Goal: Information Seeking & Learning: Learn about a topic

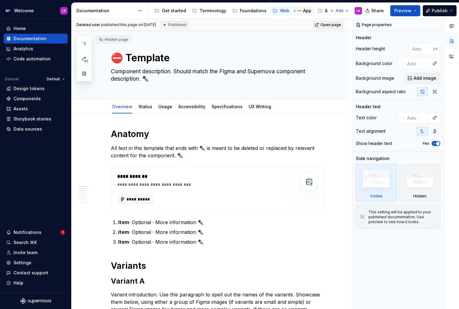
click at [303, 10] on div "App" at bounding box center [307, 11] width 8 height 6
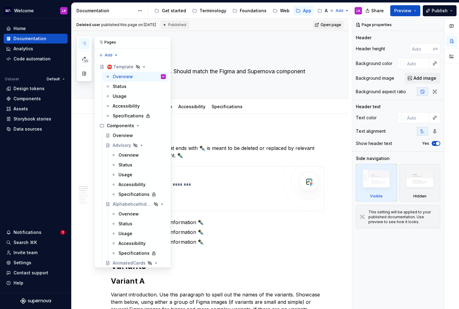
click at [84, 43] on icon "button" at bounding box center [84, 43] width 5 height 5
click at [136, 155] on div "Overview" at bounding box center [128, 155] width 20 height 6
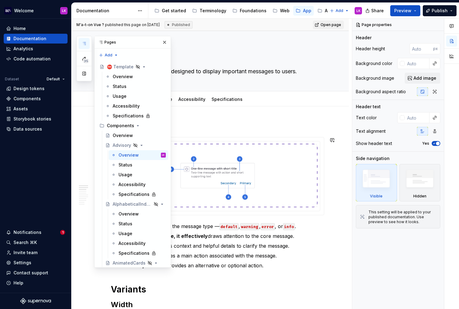
scroll to position [3, 0]
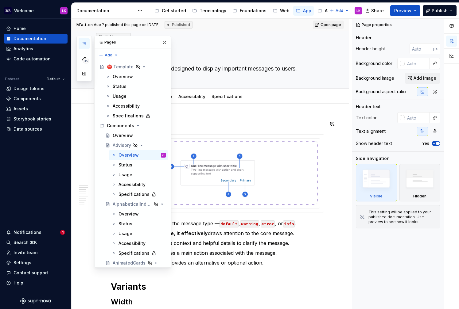
click at [207, 119] on h1 "Anatomy" at bounding box center [217, 123] width 213 height 11
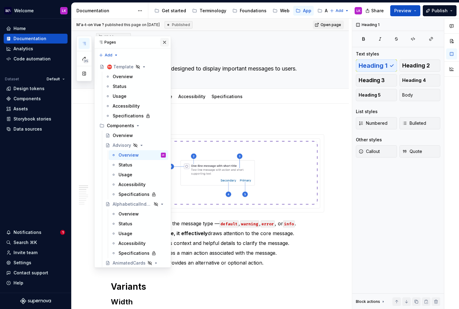
click at [163, 43] on button "button" at bounding box center [164, 42] width 9 height 9
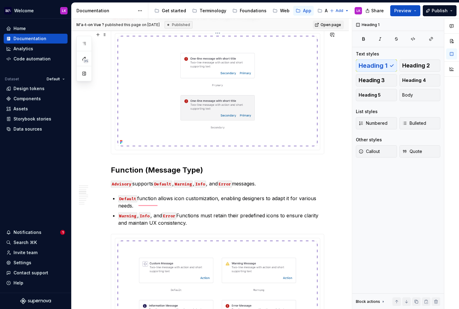
scroll to position [539, 0]
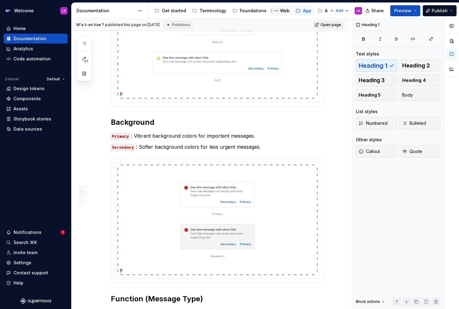
click at [280, 13] on div "Web" at bounding box center [285, 11] width 10 height 6
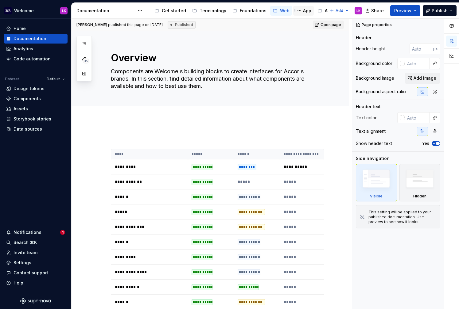
click at [303, 8] on div "App" at bounding box center [307, 11] width 8 height 6
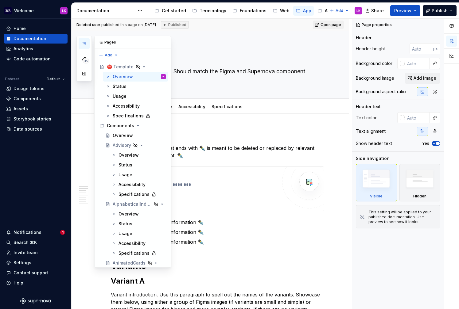
click at [85, 41] on icon "button" at bounding box center [84, 43] width 5 height 5
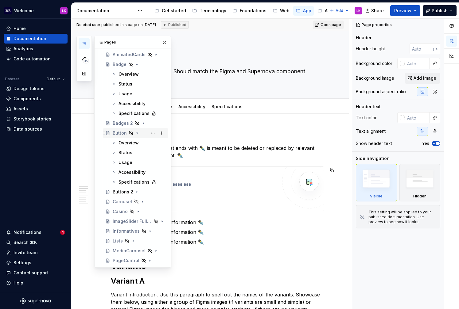
scroll to position [215, 0]
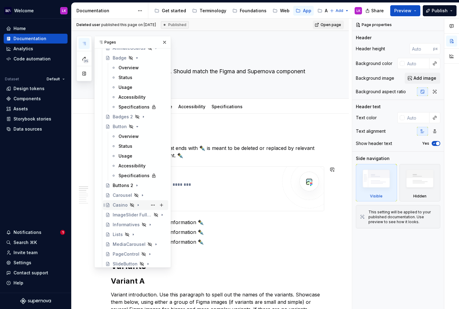
click at [135, 209] on div "Casino" at bounding box center [139, 205] width 53 height 9
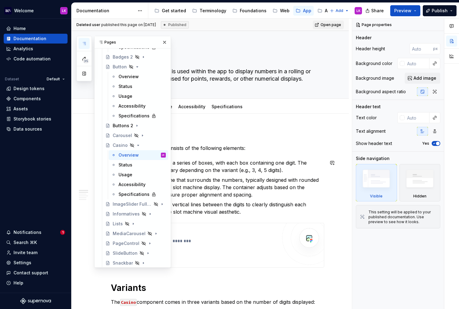
scroll to position [388, 0]
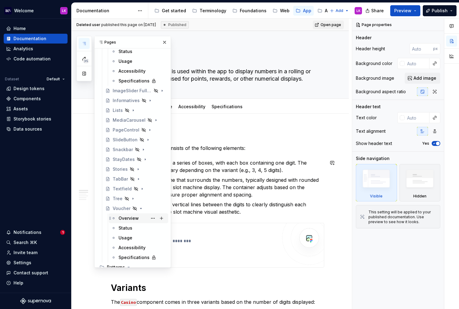
click at [134, 217] on div "Overview" at bounding box center [128, 218] width 20 height 6
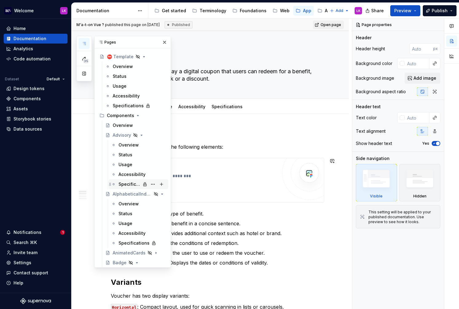
scroll to position [16, 0]
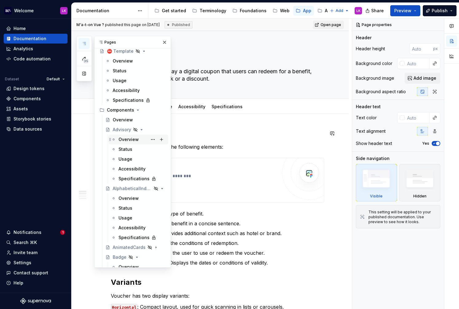
click at [128, 139] on div "Overview" at bounding box center [128, 140] width 20 height 6
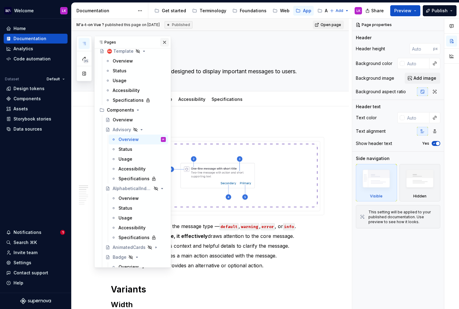
click at [163, 41] on button "button" at bounding box center [164, 42] width 9 height 9
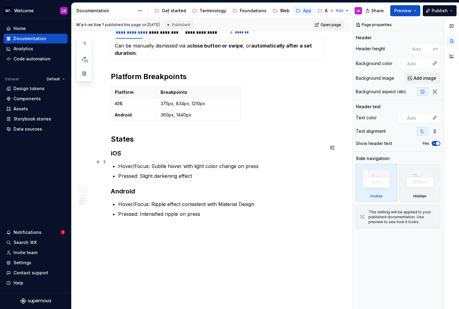
scroll to position [1236, 0]
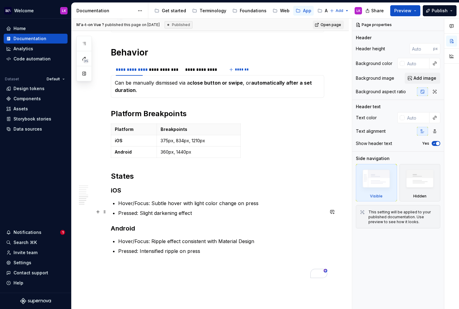
scroll to position [1164, 0]
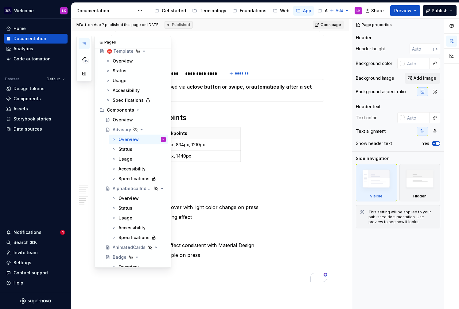
click at [83, 42] on icon "button" at bounding box center [84, 43] width 5 height 5
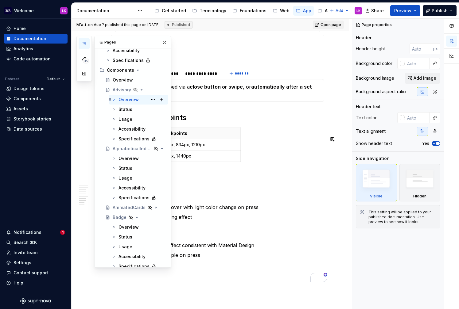
scroll to position [59, 0]
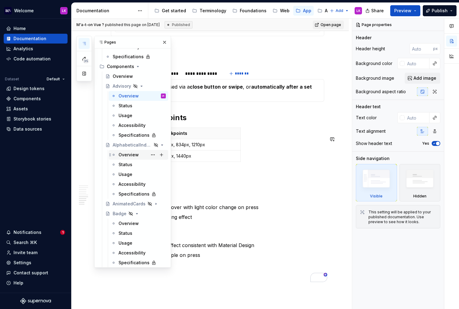
click at [140, 156] on div "Overview" at bounding box center [141, 155] width 47 height 9
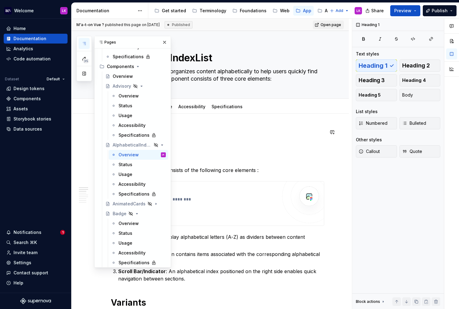
click at [166, 45] on button "button" at bounding box center [164, 42] width 9 height 9
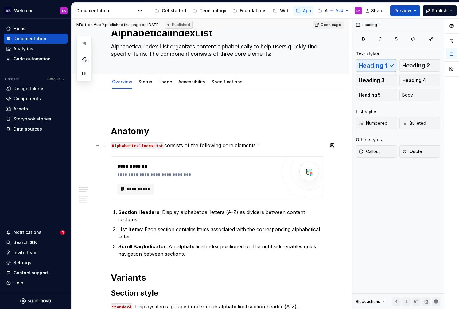
scroll to position [26, 0]
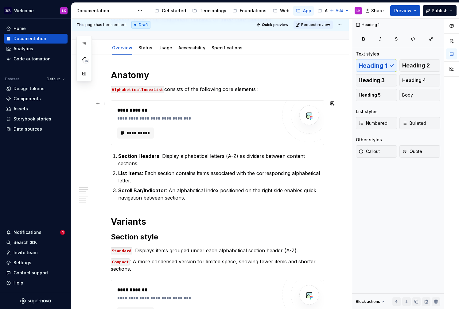
scroll to position [111, 0]
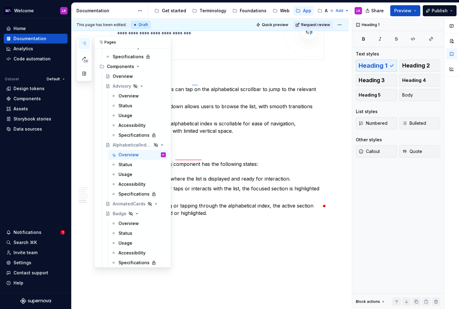
click at [84, 44] on icon "button" at bounding box center [84, 43] width 5 height 5
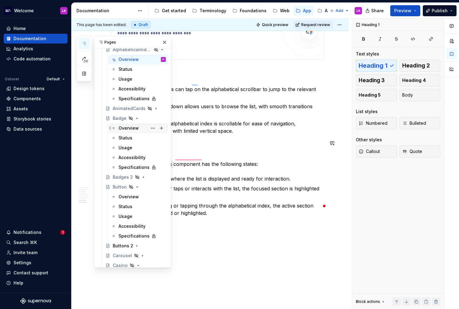
click at [133, 130] on div "Overview" at bounding box center [128, 128] width 20 height 6
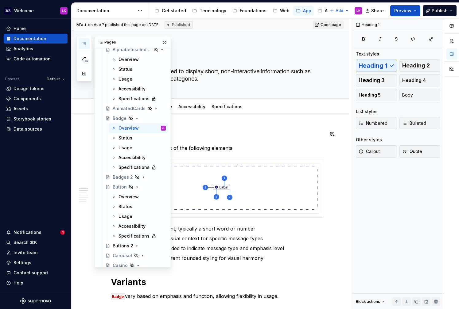
click at [199, 130] on h1 "Anatomy" at bounding box center [217, 134] width 213 height 11
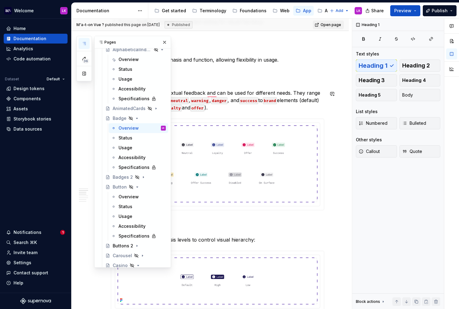
click at [240, 107] on p "Badge communicate contextual feedback and can be used for different needs. They…" at bounding box center [217, 100] width 213 height 22
click at [167, 43] on button "button" at bounding box center [164, 42] width 9 height 9
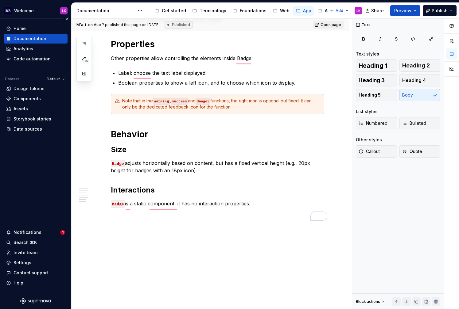
type textarea "*"
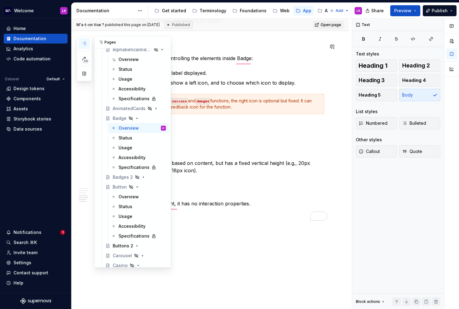
click at [84, 44] on icon "button" at bounding box center [84, 43] width 5 height 5
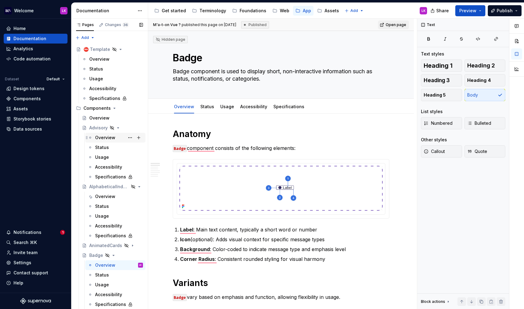
click at [115, 140] on div "Overview" at bounding box center [119, 137] width 48 height 9
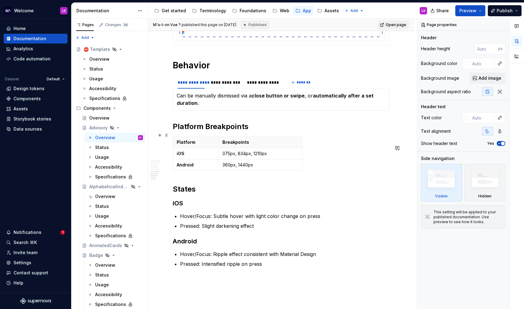
scroll to position [1149, 0]
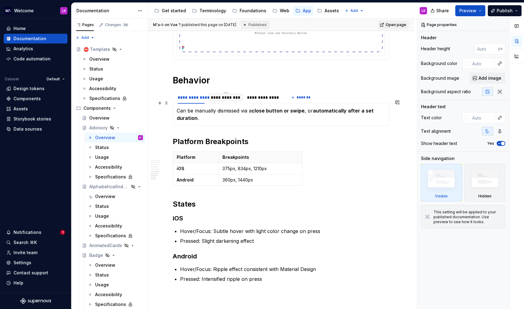
click at [221, 102] on div "**********" at bounding box center [225, 97] width 35 height 9
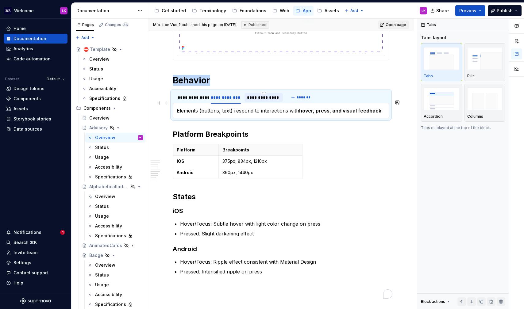
click at [251, 103] on div "To enrich screen reader interactions, please activate Accessibility in Grammarl…" at bounding box center [263, 102] width 38 height 1
click at [195, 101] on div "**********" at bounding box center [191, 97] width 27 height 6
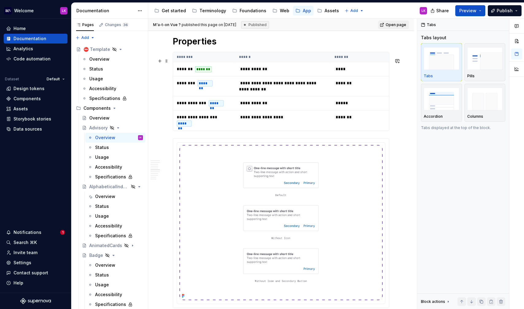
scroll to position [751, 0]
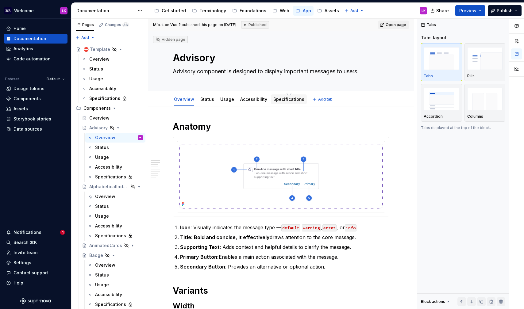
click at [277, 99] on link "Specifications" at bounding box center [288, 99] width 31 height 5
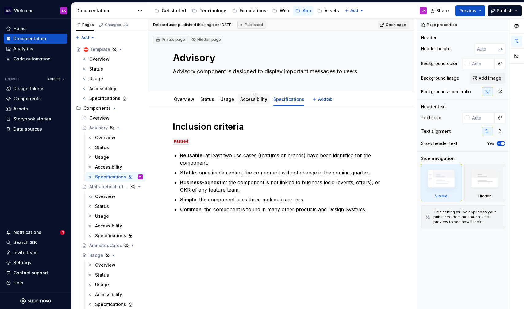
click at [246, 102] on link "Accessibility" at bounding box center [253, 99] width 27 height 5
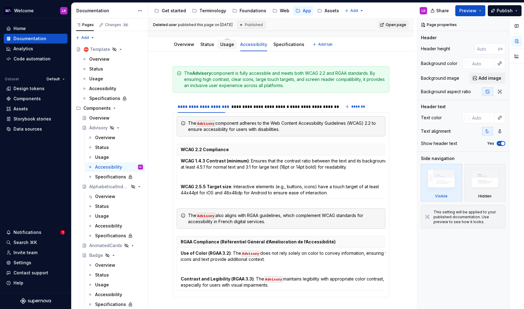
click at [224, 47] on link "Usage" at bounding box center [227, 44] width 14 height 5
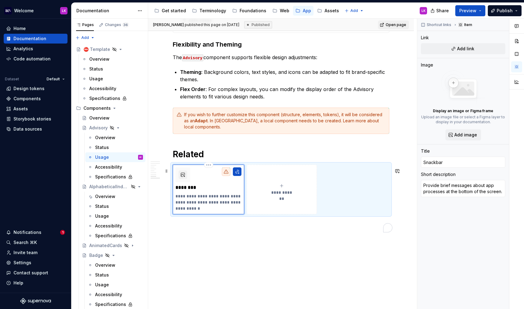
click at [217, 195] on div "**********" at bounding box center [208, 189] width 66 height 44
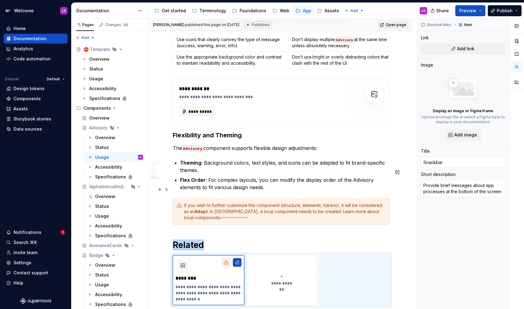
scroll to position [1330, 0]
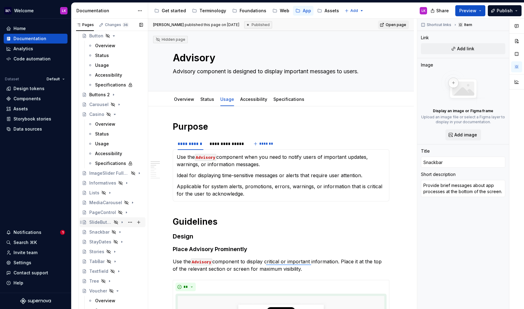
click at [98, 224] on div "SlideButton" at bounding box center [100, 222] width 22 height 6
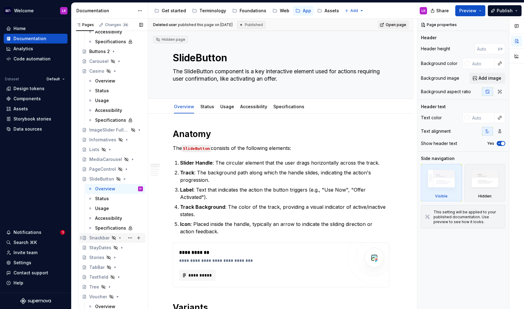
click at [101, 236] on div "Snackbar" at bounding box center [99, 238] width 20 height 6
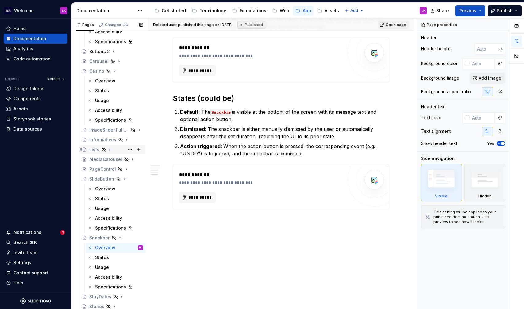
click at [97, 149] on div "Lists" at bounding box center [94, 150] width 10 height 6
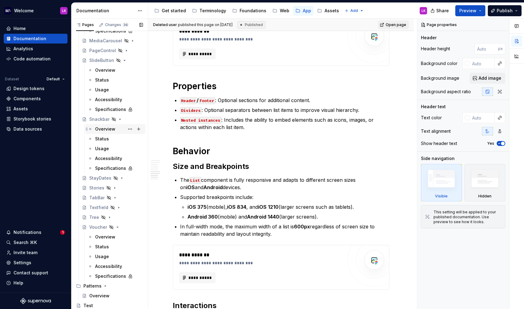
click at [121, 129] on div "Overview" at bounding box center [119, 129] width 48 height 9
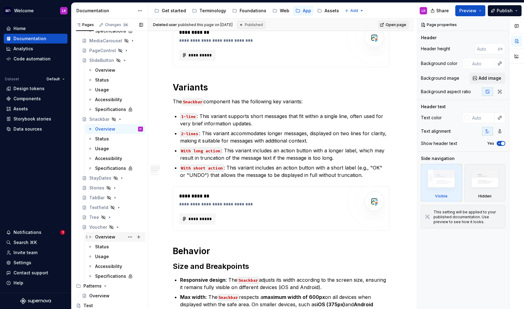
click at [104, 237] on div "Overview" at bounding box center [105, 237] width 20 height 6
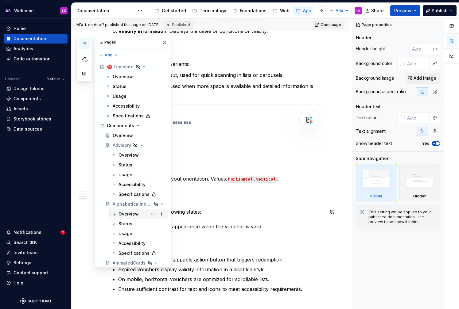
click at [133, 213] on div "Overview" at bounding box center [128, 214] width 20 height 6
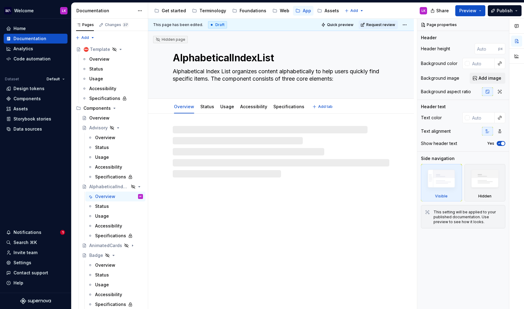
click at [210, 78] on textarea "Alphabetical Index List organizes content alphabetically to help users quickly …" at bounding box center [279, 75] width 217 height 17
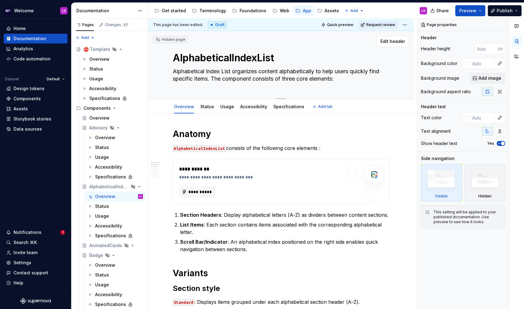
paste textarea "displays grouped items organized by alphabetical sections to help users quickly…"
type textarea "*"
type textarea "Alphabetical Index List displays grouped items organized by alphabetical sectio…"
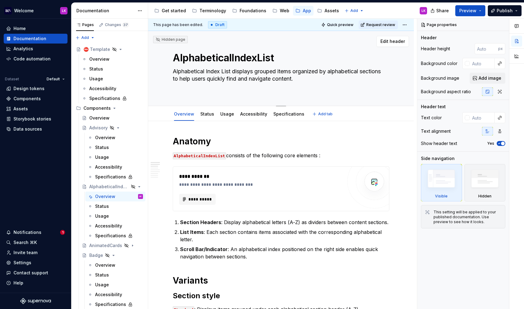
type textarea "*"
type textarea "Alphabetical Index List organizes content alphabetically to help users quickly …"
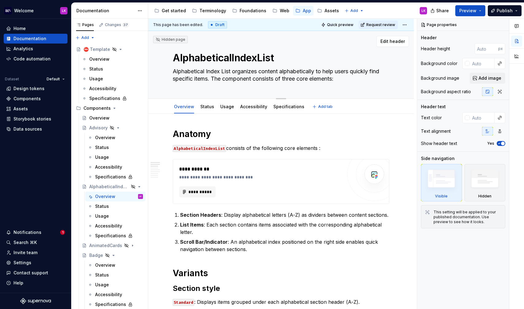
paste textarea "displays grouped items organized by alphabetical sections to help users quickly…"
type textarea "*"
type textarea "Alphabetical Index List displays grouped items organized by alphabetical sectio…"
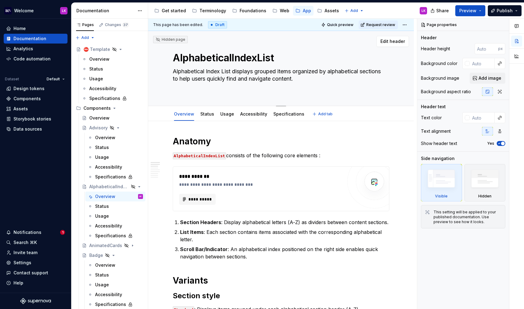
type textarea "*"
type textarea "Alphabetical Index List displays grouped items organized by alphabetical sectio…"
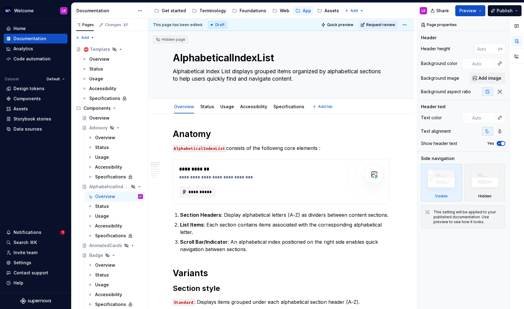
type textarea "*"
type textarea "Alphabetical Index List displays grouped items organized by alphabetical sectio…"
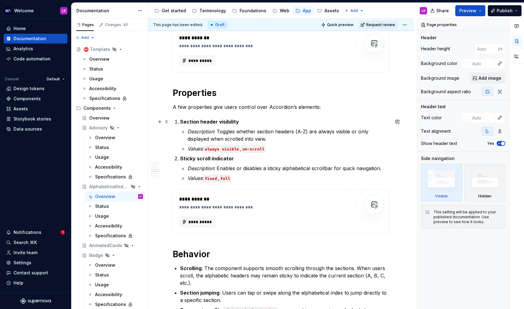
scroll to position [409, 0]
click at [227, 108] on p "A few properties give users control over Accordion’s elements:" at bounding box center [281, 106] width 217 height 7
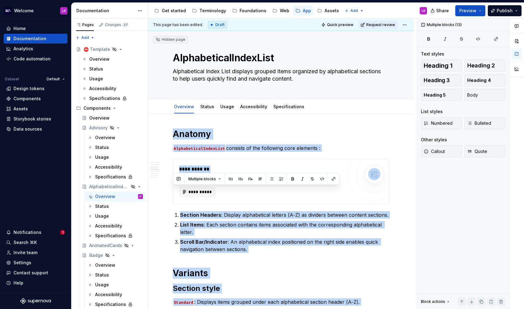
scroll to position [824, 0]
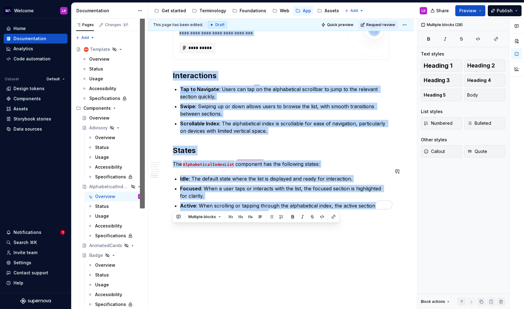
drag, startPoint x: 172, startPoint y: 130, endPoint x: 325, endPoint y: 212, distance: 173.7
copy div "**********"
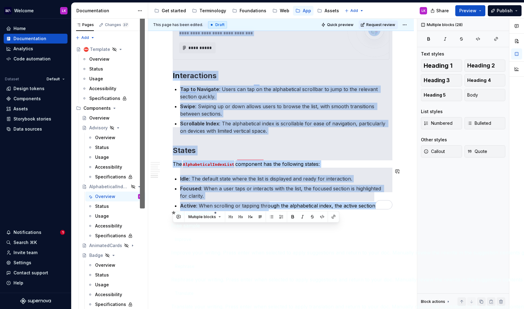
scroll to position [136, 0]
type textarea "*"
click at [194, 263] on span "Rephrase" at bounding box center [185, 266] width 20 height 6
copy div "**********"
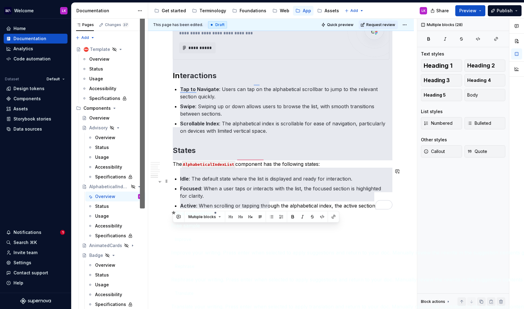
click at [222, 185] on p "Focused : When a user taps or interacts with the list, the focused section is h…" at bounding box center [284, 192] width 209 height 15
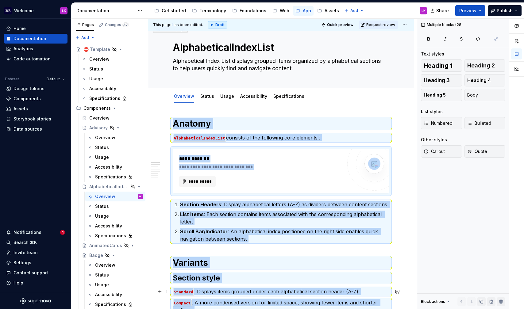
scroll to position [0, 0]
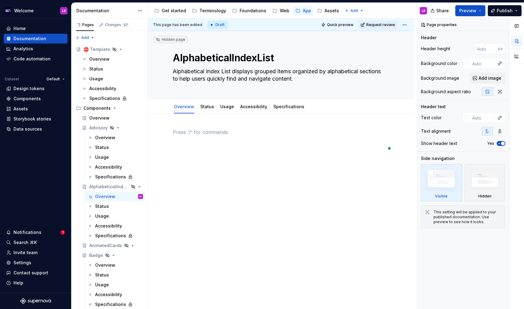
type textarea "*"
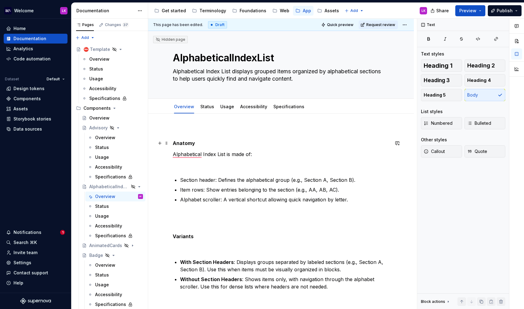
click at [186, 145] on strong "Anatomy" at bounding box center [184, 143] width 22 height 6
click at [231, 154] on p "Alphabetical Index List is made of:" at bounding box center [281, 154] width 217 height 7
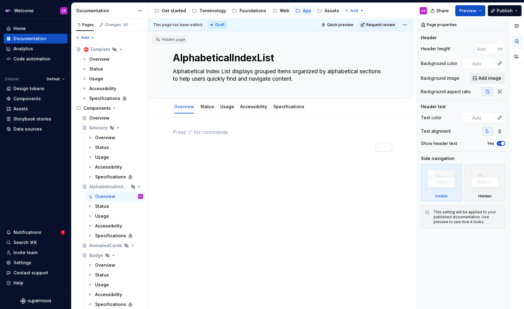
scroll to position [725, 0]
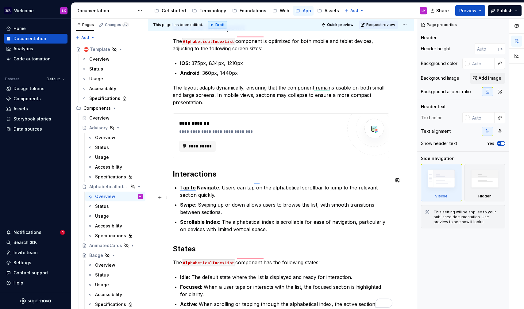
click at [198, 187] on p "Tap to Navigate : Users can tap on the alphabetical scrollbar to jump to the re…" at bounding box center [284, 191] width 209 height 15
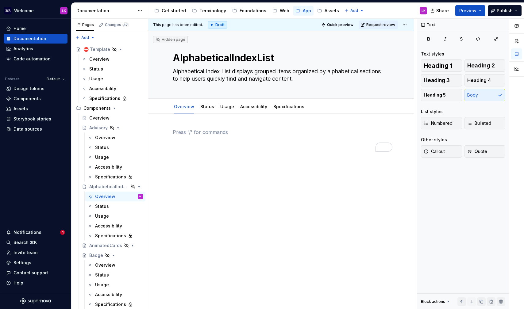
scroll to position [0, 0]
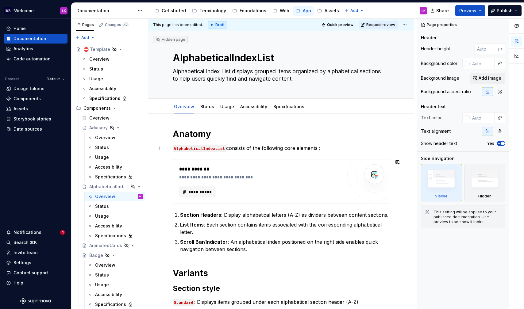
click at [250, 137] on h1 "Anatomy" at bounding box center [281, 134] width 217 height 11
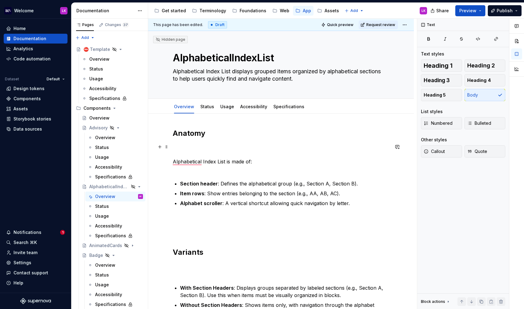
click at [202, 155] on p "Alphabetical Index List is made of:" at bounding box center [281, 157] width 217 height 29
click at [174, 159] on p "Alphabetical Index List is made of:" at bounding box center [281, 157] width 217 height 29
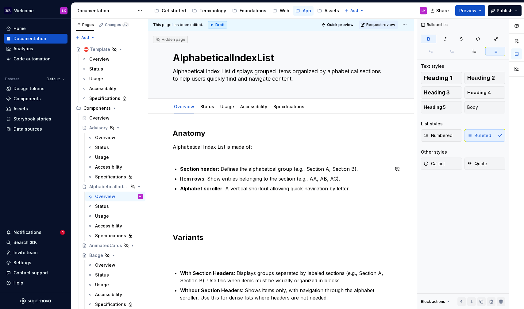
click at [213, 157] on p "Alphabetical Index List is made of:" at bounding box center [281, 150] width 217 height 15
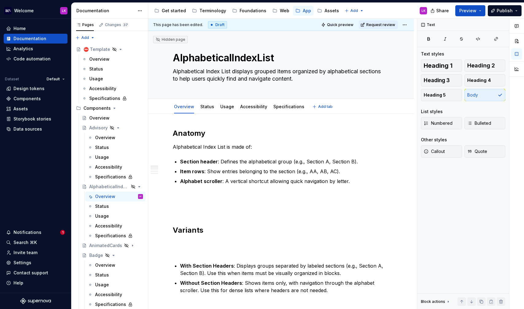
type textarea "*"
click at [182, 206] on p "To enrich screen reader interactions, please activate Accessibility in Grammarl…" at bounding box center [281, 203] width 217 height 22
click at [174, 228] on strong "Variants" at bounding box center [188, 230] width 31 height 9
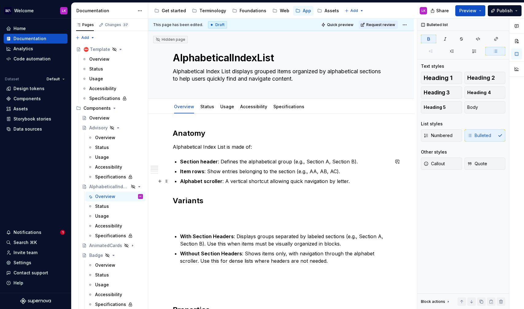
click at [186, 183] on strong "Alphabet scroller" at bounding box center [201, 181] width 42 height 6
click at [186, 198] on strong "Variants" at bounding box center [188, 200] width 31 height 9
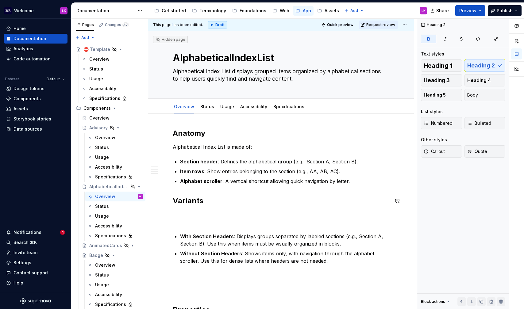
click at [200, 219] on p "To enrich screen reader interactions, please activate Accessibility in Grammarl…" at bounding box center [281, 218] width 217 height 15
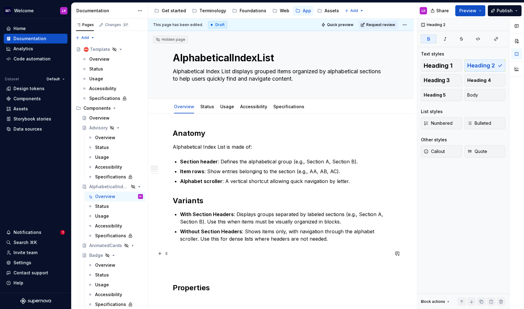
click at [203, 267] on p "To enrich screen reader interactions, please activate Accessibility in Grammarl…" at bounding box center [281, 261] width 217 height 22
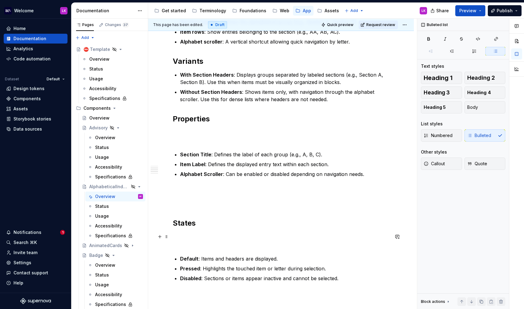
scroll to position [142, 0]
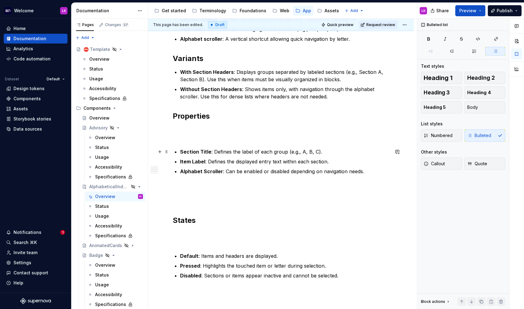
click at [197, 142] on div "Anatomy Alphabetical Index List is made of: Section header : Defines the alphab…" at bounding box center [281, 189] width 217 height 407
click at [189, 137] on p "To enrich screen reader interactions, please activate Accessibility in Grammarl…" at bounding box center [281, 133] width 217 height 15
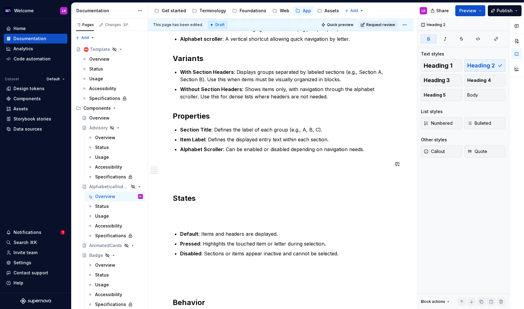
click at [190, 184] on div "Anatomy Alphabetical Index List is made of: Section header : Defines the alphab…" at bounding box center [281, 178] width 217 height 385
click at [181, 179] on p "To enrich screen reader interactions, please activate Accessibility in Grammarl…" at bounding box center [281, 171] width 217 height 22
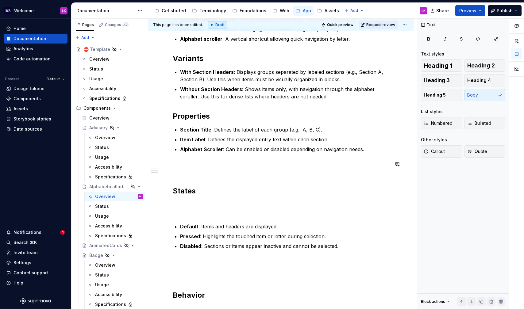
click at [183, 182] on div "Anatomy Alphabetical Index List is made of: Section header : Defines the alphab…" at bounding box center [281, 175] width 217 height 378
click at [171, 189] on div "This page has been edited. Draft Quick preview Request review Hidden page Alpha…" at bounding box center [282, 164] width 269 height 291
click at [173, 187] on strong "States" at bounding box center [184, 191] width 23 height 9
click at [197, 164] on p "To enrich screen reader interactions, please activate Accessibility in Grammarl…" at bounding box center [281, 167] width 217 height 15
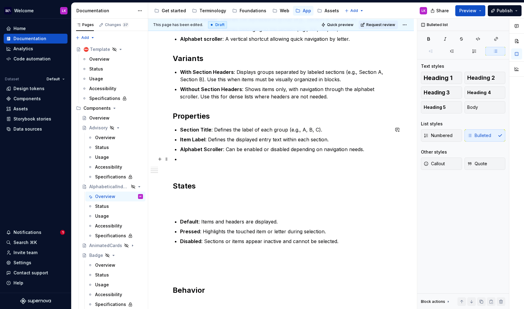
click at [199, 177] on div "Anatomy Alphabetical Index List is made of: Section header : Defines the alphab…" at bounding box center [281, 172] width 217 height 373
click at [194, 173] on div "Anatomy Alphabetical Index List is made of: Section header : Defines the alphab…" at bounding box center [281, 172] width 217 height 373
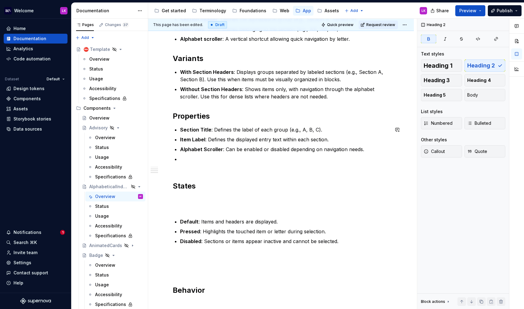
click at [190, 173] on div "Anatomy Alphabetical Index List is made of: Section header : Defines the alphab…" at bounding box center [281, 172] width 217 height 373
click at [185, 166] on p "To enrich screen reader interactions, please activate Accessibility in Grammarl…" at bounding box center [284, 163] width 209 height 15
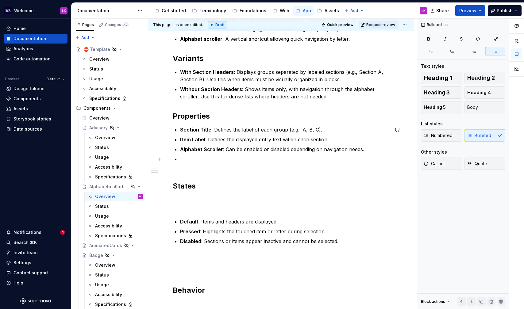
click at [185, 160] on p "To enrich screen reader interactions, please activate Accessibility in Grammarl…" at bounding box center [284, 163] width 209 height 15
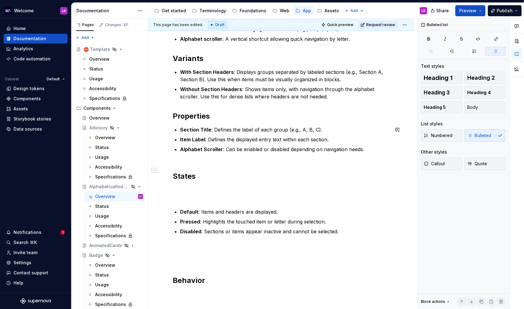
click at [188, 168] on div "Anatomy Alphabetical Index List is made of: Section header : Defines the alphab…" at bounding box center [281, 167] width 217 height 363
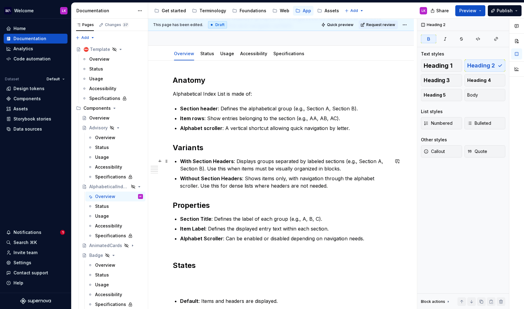
scroll to position [0, 0]
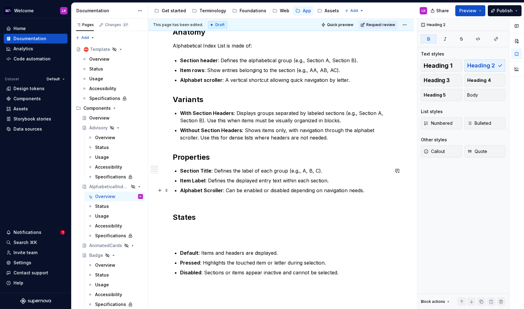
click at [193, 206] on div "Anatomy Alphabetical Index List is made of: Section header : Defines the alphab…" at bounding box center [281, 208] width 217 height 363
click at [186, 218] on strong "States" at bounding box center [184, 217] width 23 height 9
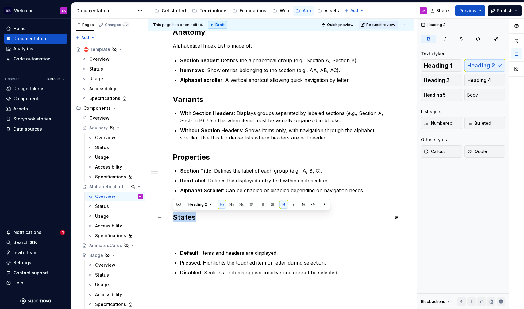
click at [186, 218] on strong "States" at bounding box center [184, 217] width 23 height 9
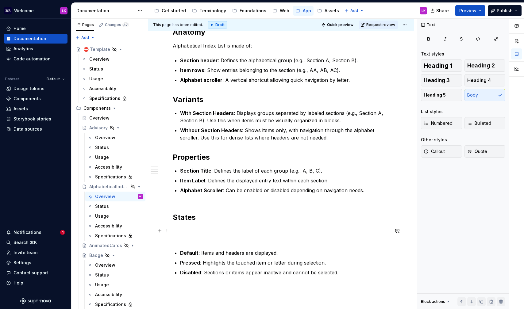
click at [210, 230] on p "To enrich screen reader interactions, please activate Accessibility in Grammarl…" at bounding box center [281, 234] width 217 height 15
click at [200, 248] on div "Anatomy Alphabetical Index List is made of: Section header : Defines the alphab…" at bounding box center [281, 208] width 217 height 363
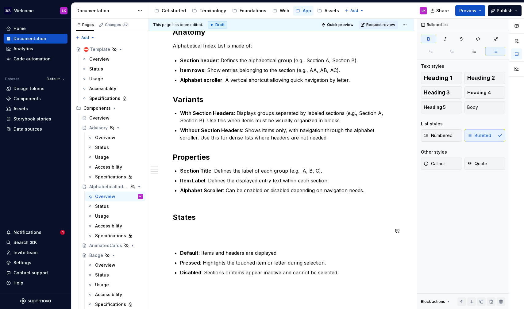
click at [196, 243] on div "Anatomy Alphabetical Index List is made of: Section header : Defines the alphab…" at bounding box center [281, 208] width 217 height 363
click at [188, 237] on p "To enrich screen reader interactions, please activate Accessibility in Grammarl…" at bounding box center [281, 234] width 217 height 15
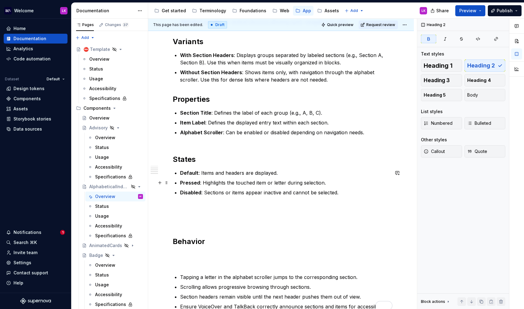
scroll to position [165, 0]
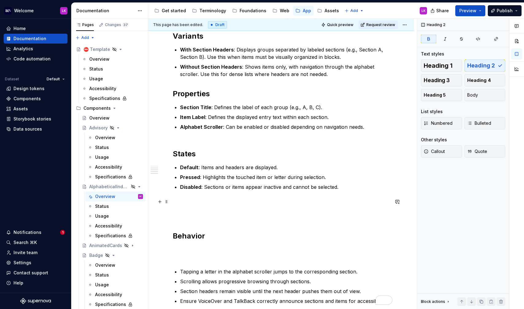
click at [211, 214] on p "To enrich screen reader interactions, please activate Accessibility in Grammarl…" at bounding box center [281, 209] width 217 height 22
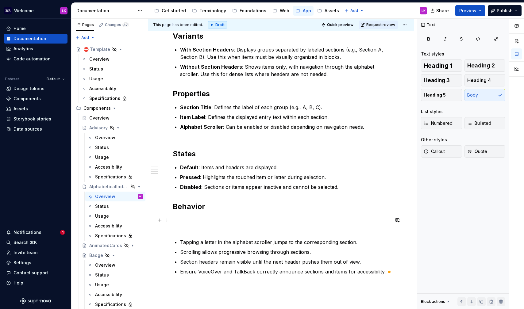
click at [197, 227] on p "To enrich screen reader interactions, please activate Accessibility in Grammarl…" at bounding box center [281, 224] width 217 height 15
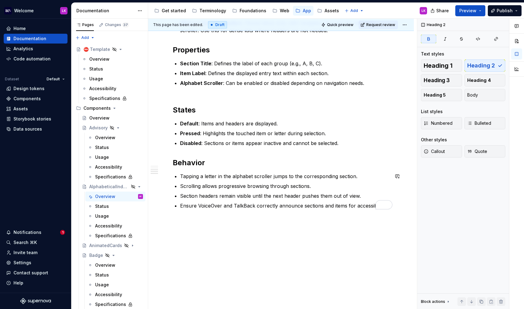
click at [197, 243] on div "Anatomy Alphabetical Index List is made of: Section header : Defines the alphab…" at bounding box center [281, 107] width 266 height 404
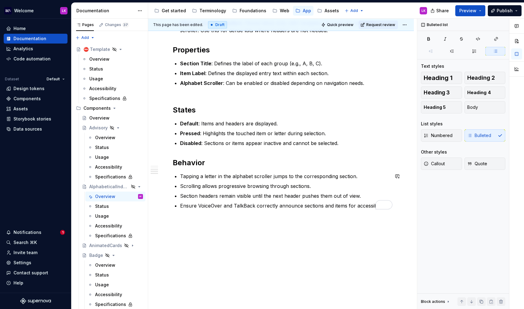
click at [234, 235] on div "Anatomy Alphabetical Index List is made of: Section header : Defines the alphab…" at bounding box center [281, 107] width 266 height 404
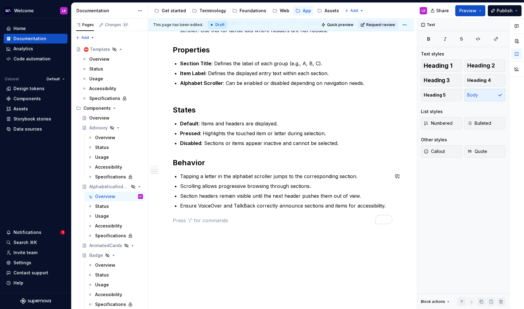
click at [205, 249] on div "Anatomy Alphabetical Index List is made of: Section header : Defines the alphab…" at bounding box center [281, 114] width 266 height 419
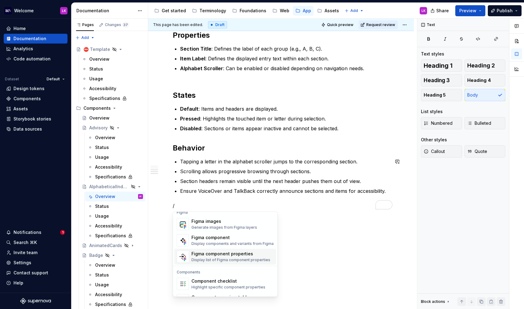
scroll to position [611, 0]
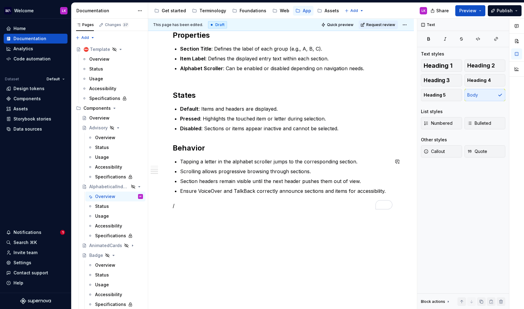
click at [216, 196] on div "Anatomy Alphabetical Index List is made of: Section header : Defines the alphab…" at bounding box center [281, 57] width 217 height 304
click at [200, 207] on p "/" at bounding box center [281, 205] width 217 height 7
click at [199, 207] on p "/rel" at bounding box center [281, 205] width 217 height 7
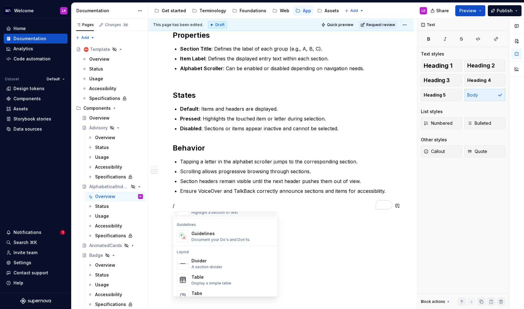
scroll to position [169, 0]
click at [210, 241] on span "Guidelines Document your Do's and Don'ts." at bounding box center [225, 235] width 102 height 16
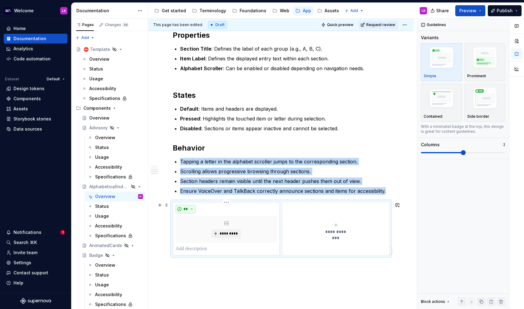
click at [192, 209] on button "**" at bounding box center [185, 209] width 20 height 9
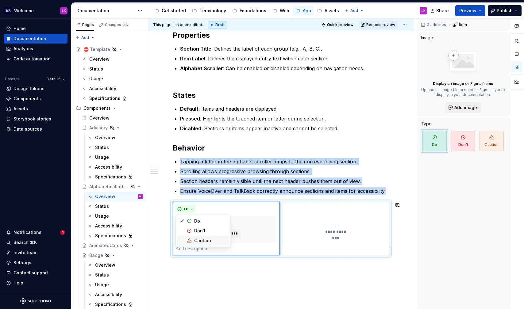
click at [197, 270] on div "**********" at bounding box center [281, 122] width 266 height 465
click at [198, 266] on div "**********" at bounding box center [281, 122] width 266 height 465
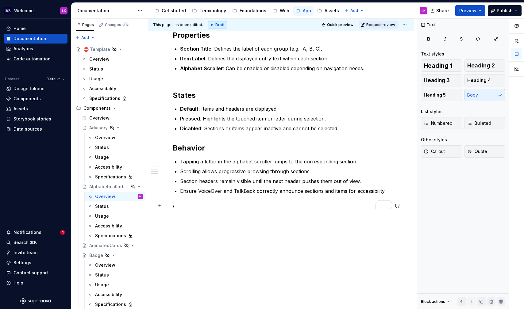
click at [189, 208] on p "/" at bounding box center [281, 205] width 217 height 7
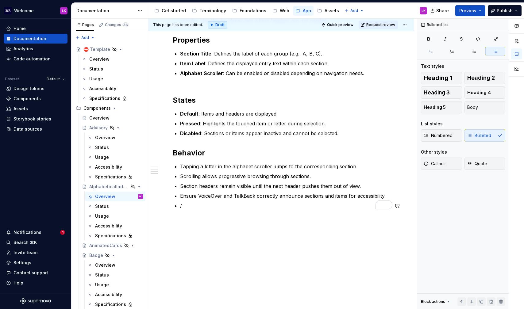
scroll to position [223, 0]
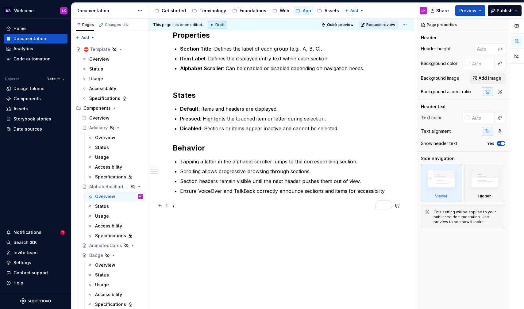
click at [184, 206] on p "/" at bounding box center [281, 205] width 217 height 7
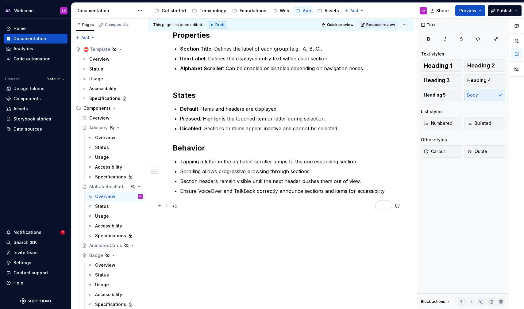
click at [184, 208] on p "/c" at bounding box center [281, 205] width 217 height 7
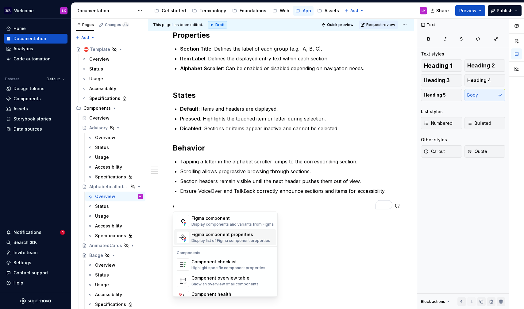
scroll to position [604, 0]
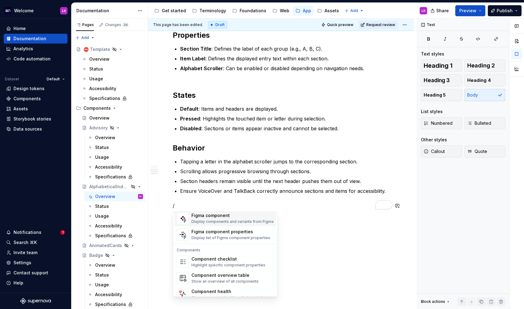
click at [210, 221] on div "Display components and variants from Figma" at bounding box center [232, 221] width 82 height 5
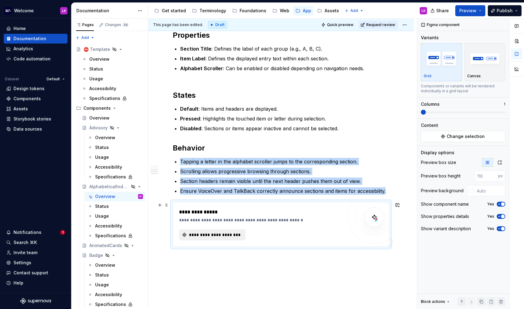
click at [213, 236] on span "**********" at bounding box center [214, 235] width 53 height 6
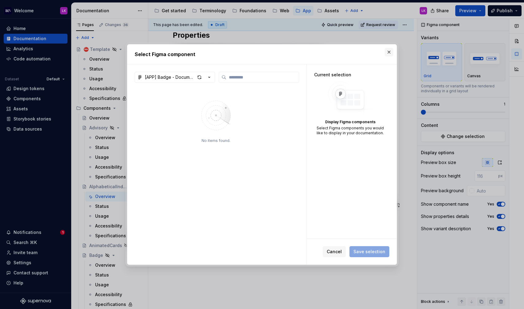
click at [390, 51] on button "button" at bounding box center [389, 52] width 9 height 9
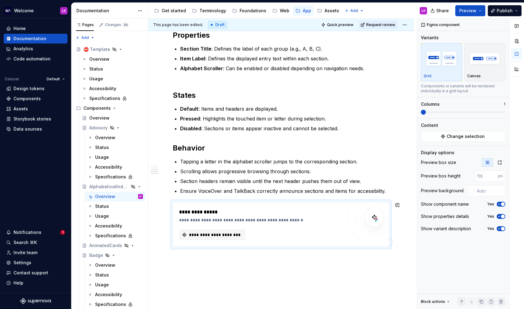
click at [214, 263] on div "**********" at bounding box center [281, 118] width 266 height 456
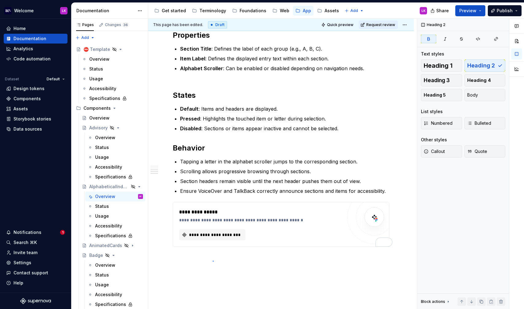
click at [213, 261] on div "This page has been edited. Draft Quick preview Request review Hidden page Alpha…" at bounding box center [282, 164] width 269 height 291
click at [213, 260] on div "**********" at bounding box center [281, 118] width 266 height 456
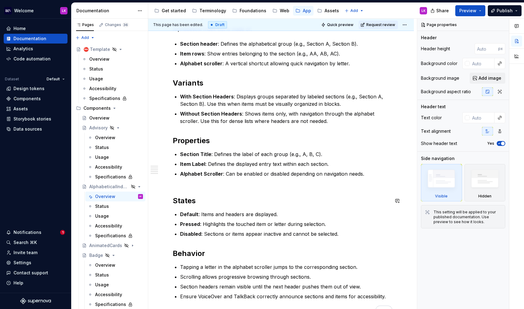
scroll to position [119, 0]
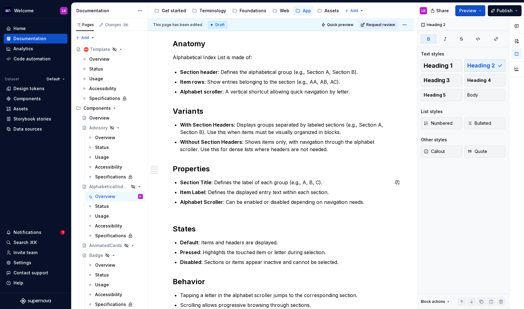
click at [192, 213] on div "Anatomy Alphabetical Index List is made of: Section header : Defines the alphab…" at bounding box center [281, 191] width 217 height 304
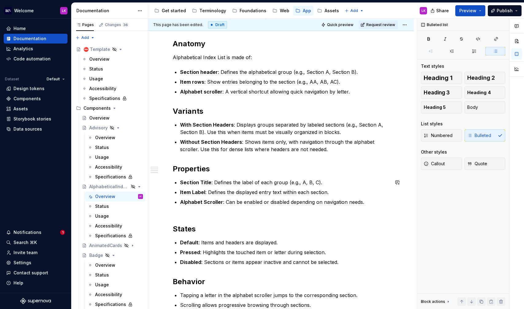
click at [190, 216] on div "Anatomy Alphabetical Index List is made of: Section header : Defines the alphab…" at bounding box center [281, 191] width 217 height 304
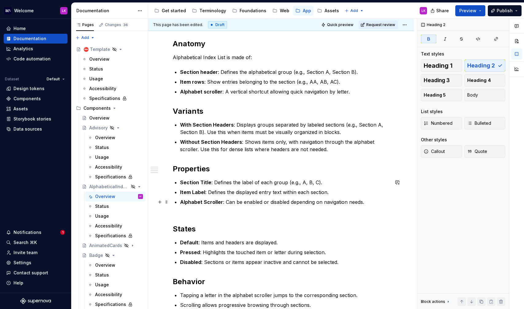
click at [190, 207] on p "Alphabet Scroller : Can be enabled or disabled depending on navigation needs." at bounding box center [284, 205] width 209 height 15
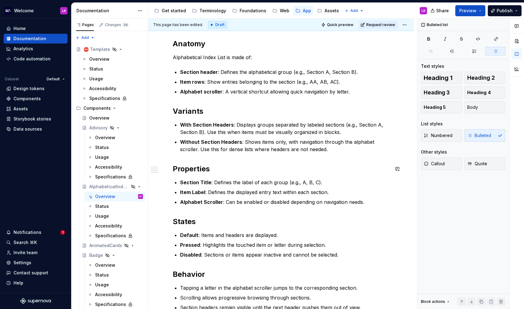
click at [206, 159] on div "Anatomy Alphabetical Index List is made of: Section header : Defines the alphab…" at bounding box center [281, 187] width 217 height 297
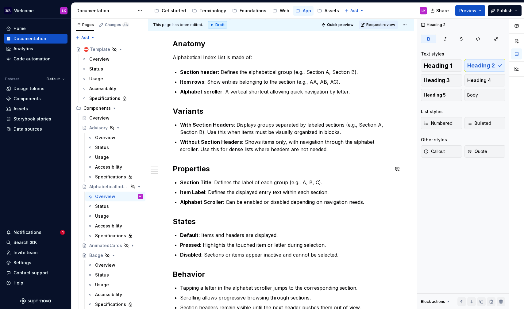
click at [204, 154] on div "Anatomy Alphabetical Index List is made of: Section header : Defines the alphab…" at bounding box center [281, 187] width 217 height 297
click at [222, 98] on div "Anatomy Alphabetical Index List is made of: Section header : Defines the alphab…" at bounding box center [281, 187] width 217 height 297
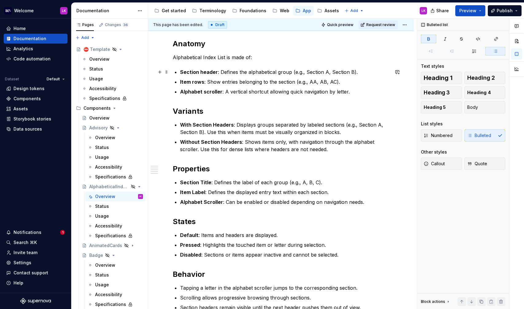
click at [182, 71] on strong "Section header" at bounding box center [199, 72] width 38 height 6
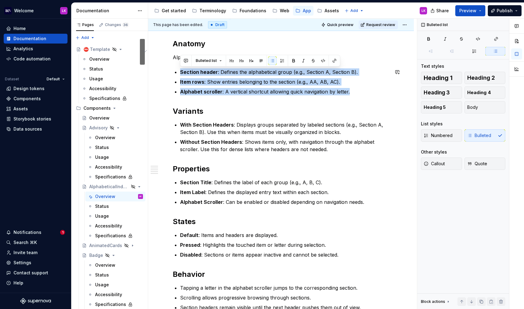
drag, startPoint x: 357, startPoint y: 91, endPoint x: 175, endPoint y: 67, distance: 182.9
click at [175, 67] on div "Anatomy Alphabetical Index List is made of: Section header : Defines the alphab…" at bounding box center [281, 187] width 217 height 297
click at [270, 57] on button "button" at bounding box center [272, 60] width 9 height 9
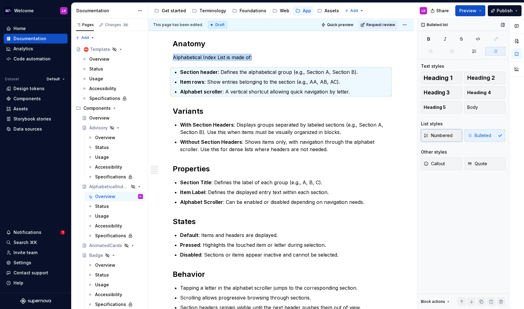
click at [436, 140] on button "Numbered" at bounding box center [441, 135] width 41 height 12
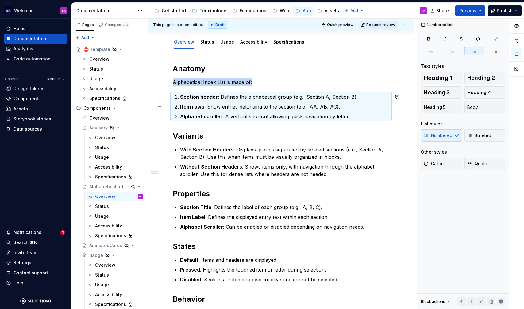
scroll to position [63, 0]
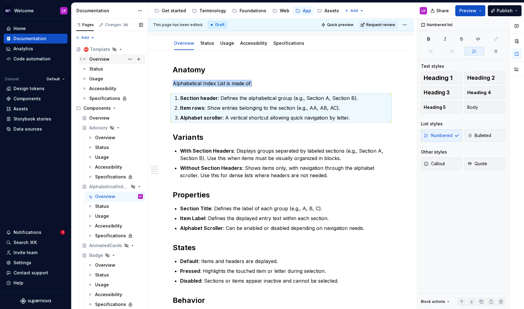
click at [108, 58] on div "Overview" at bounding box center [99, 59] width 20 height 6
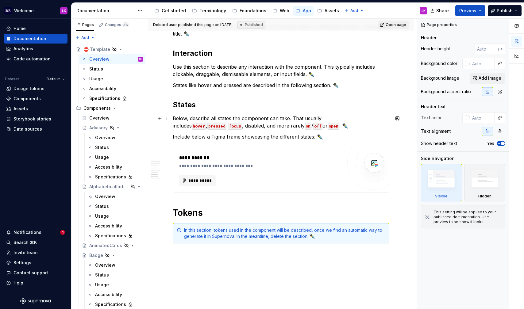
scroll to position [825, 0]
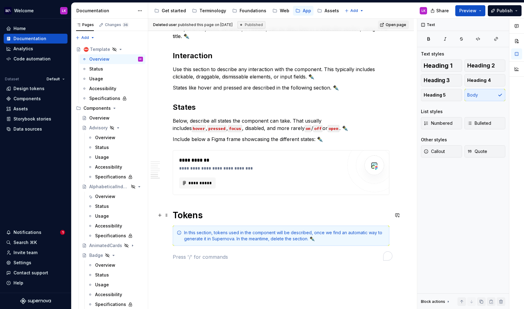
click at [240, 216] on h1 "Tokens" at bounding box center [281, 215] width 217 height 11
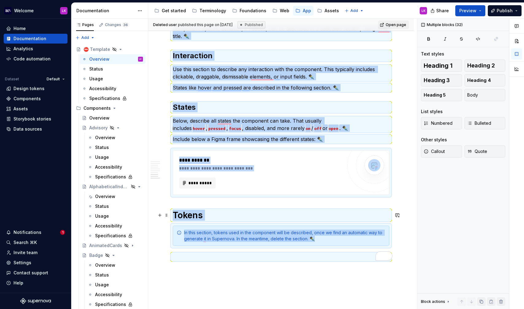
copy div "**********"
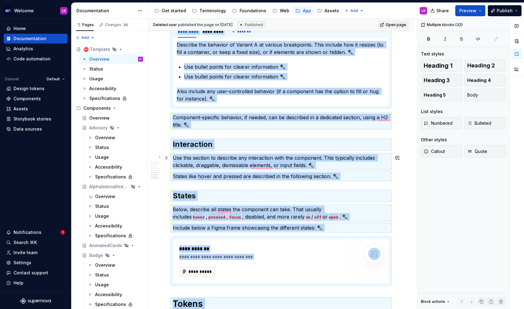
scroll to position [702, 0]
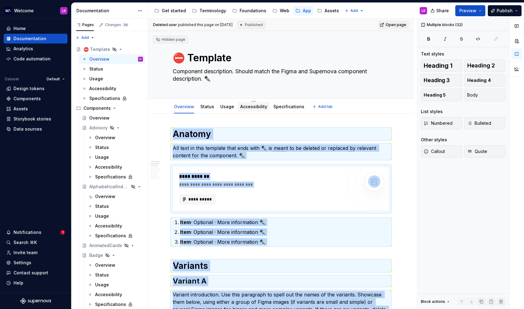
click at [251, 107] on link "Accessibility" at bounding box center [253, 106] width 27 height 5
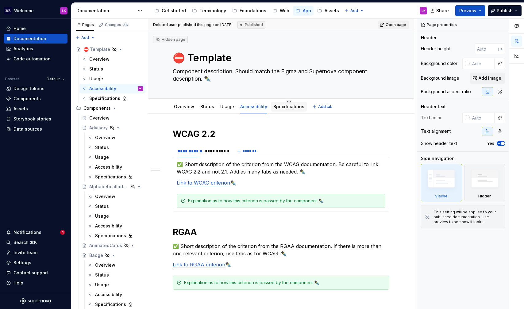
click at [278, 109] on link "Specifications" at bounding box center [288, 106] width 31 height 5
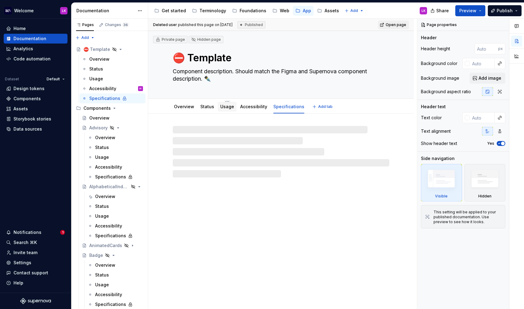
click at [223, 110] on div "Usage" at bounding box center [227, 106] width 14 height 7
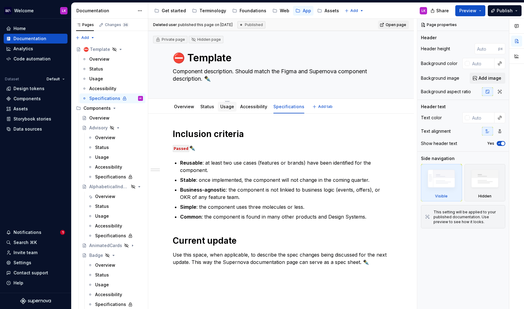
click at [225, 105] on link "Usage" at bounding box center [227, 106] width 14 height 5
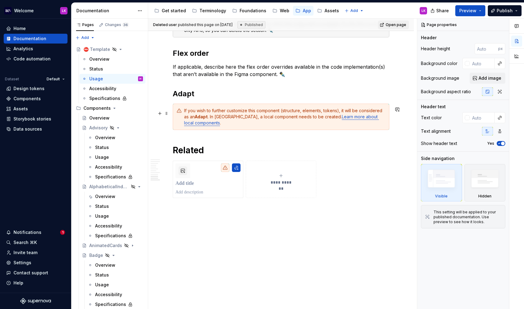
click at [327, 118] on link "Learn more about local components" at bounding box center [281, 119] width 195 height 11
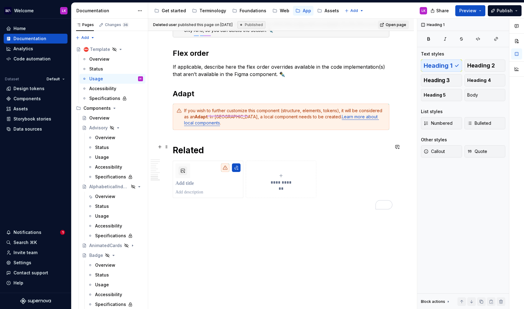
click at [330, 148] on h1 "Related" at bounding box center [281, 150] width 217 height 11
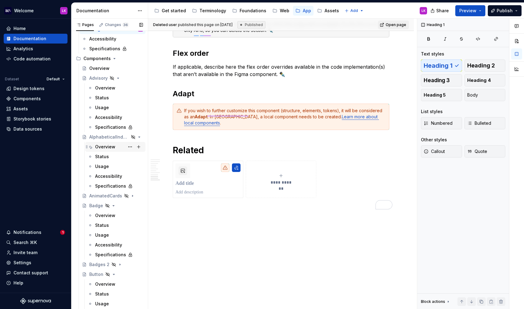
click at [110, 151] on div "Overview" at bounding box center [115, 147] width 60 height 10
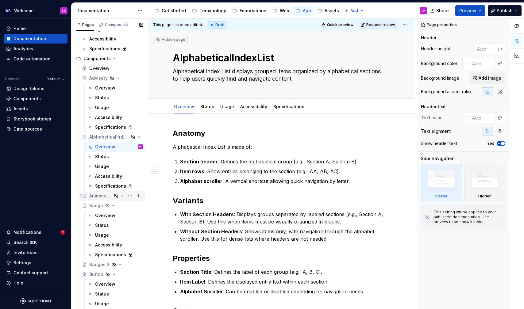
click at [107, 197] on div "AnimatedCards" at bounding box center [100, 196] width 22 height 6
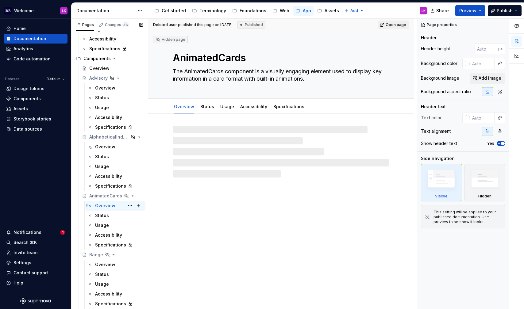
click at [106, 207] on div "Overview" at bounding box center [105, 206] width 20 height 6
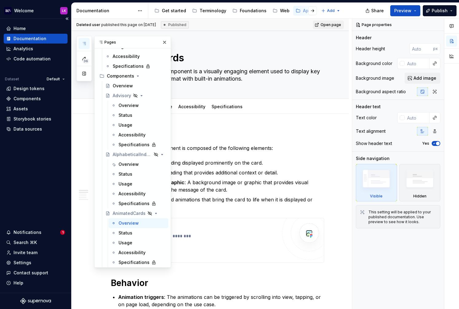
type textarea "*"
